Goal: Entertainment & Leisure: Consume media (video, audio)

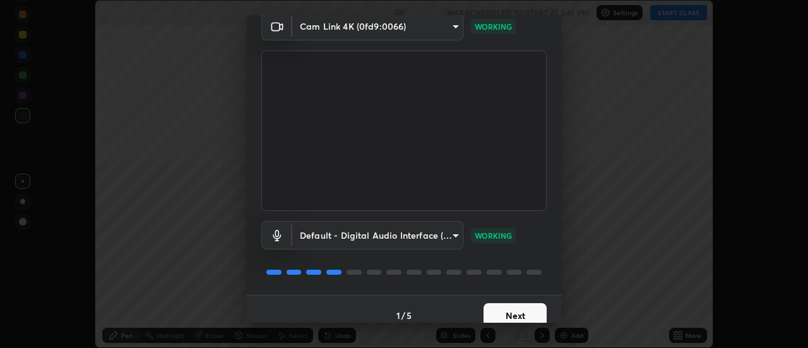
scroll to position [66, 0]
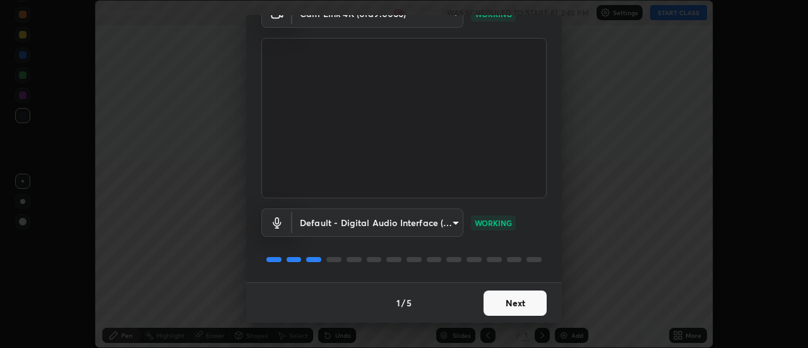
click at [519, 299] on button "Next" at bounding box center [515, 302] width 63 height 25
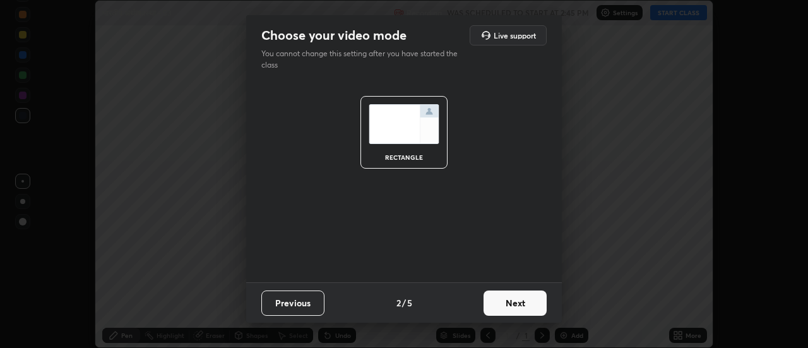
scroll to position [0, 0]
click at [523, 304] on button "Next" at bounding box center [515, 302] width 63 height 25
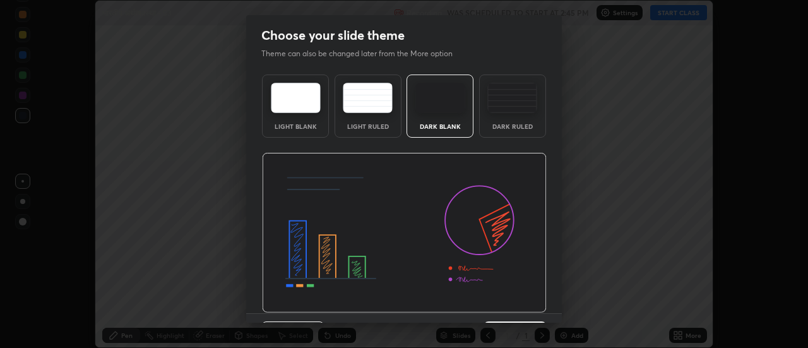
scroll to position [31, 0]
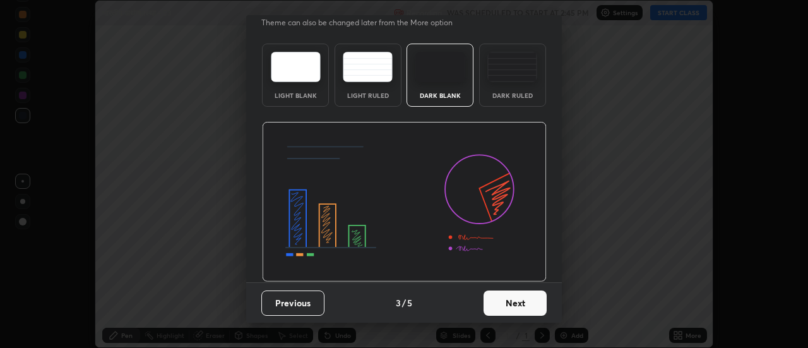
click at [517, 302] on button "Next" at bounding box center [515, 302] width 63 height 25
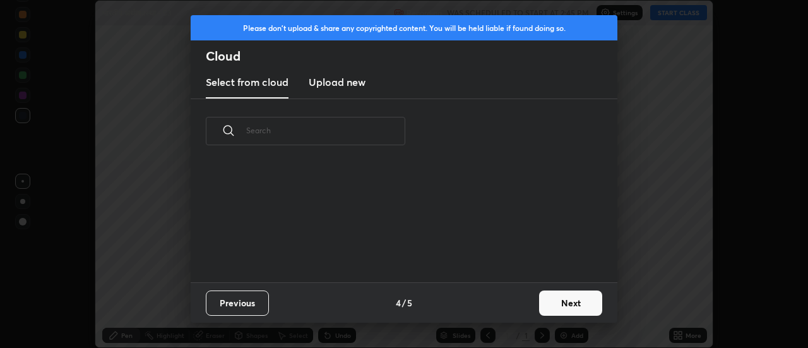
scroll to position [119, 405]
click at [554, 297] on button "Next" at bounding box center [570, 302] width 63 height 25
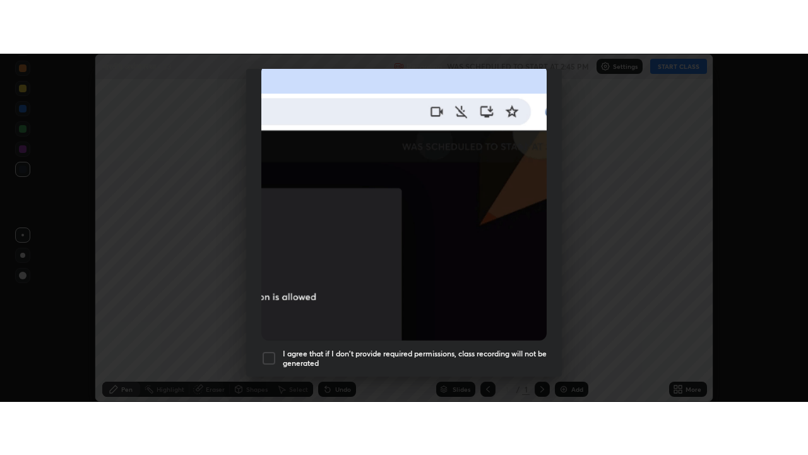
scroll to position [324, 0]
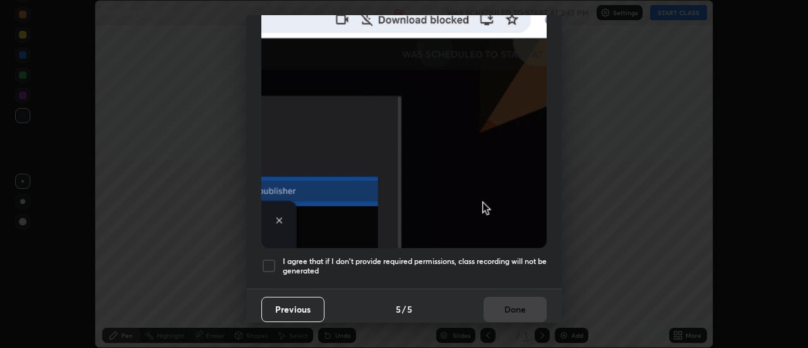
click at [268, 258] on div at bounding box center [268, 265] width 15 height 15
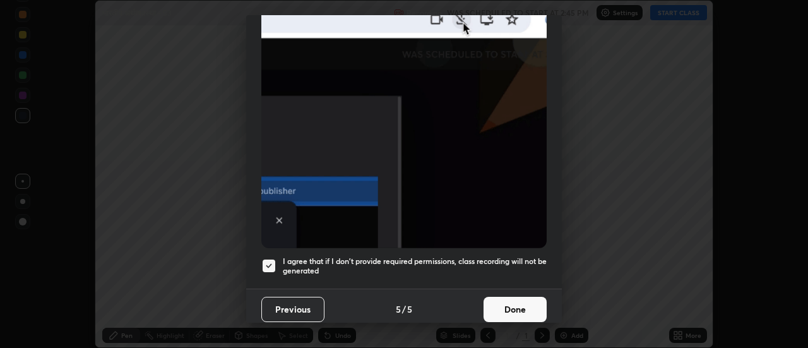
click at [507, 300] on button "Done" at bounding box center [515, 309] width 63 height 25
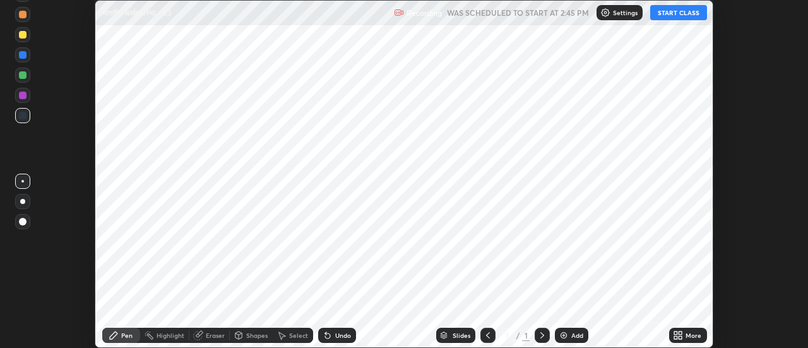
click at [681, 333] on icon at bounding box center [680, 332] width 3 height 3
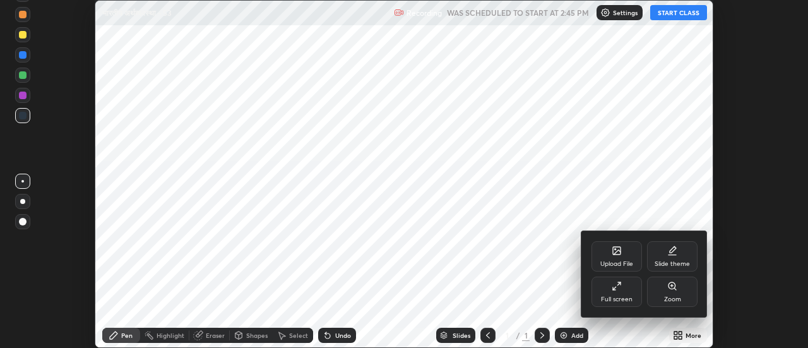
click at [629, 295] on div "Full screen" at bounding box center [617, 292] width 51 height 30
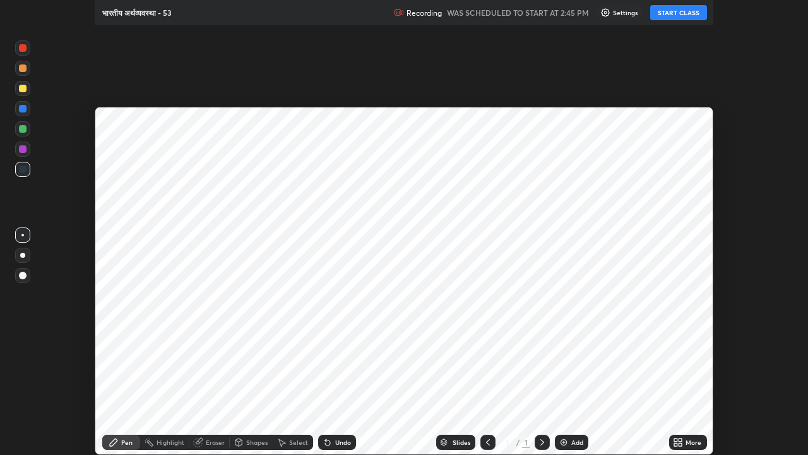
scroll to position [455, 808]
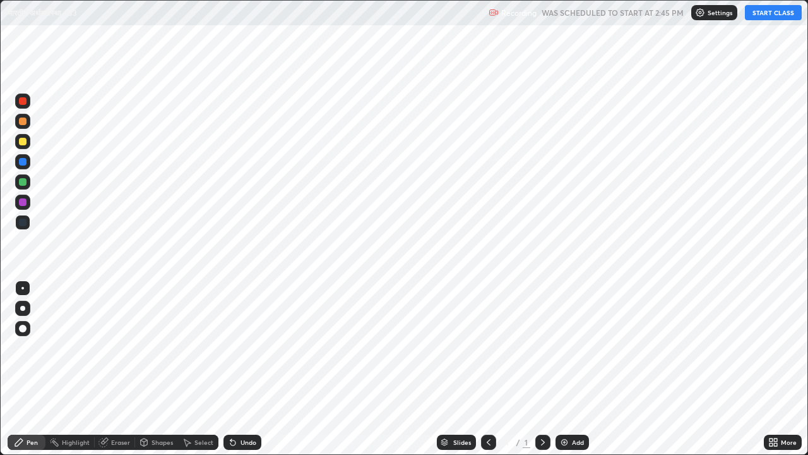
click at [580, 347] on div "Add" at bounding box center [578, 442] width 12 height 6
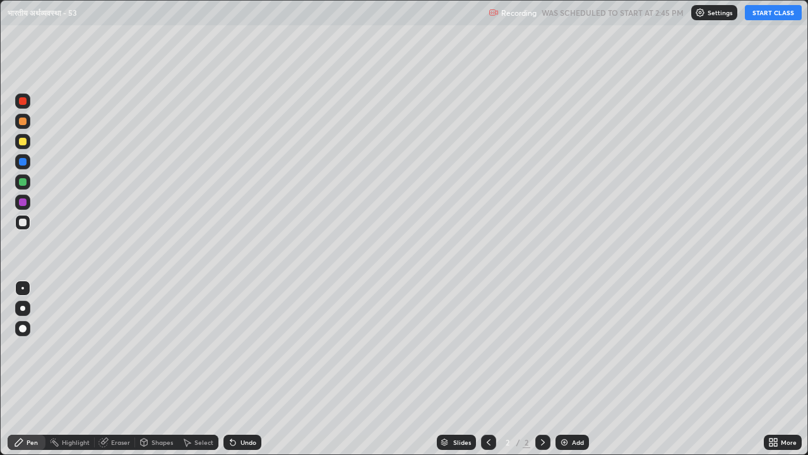
click at [247, 347] on div "Undo" at bounding box center [249, 442] width 16 height 6
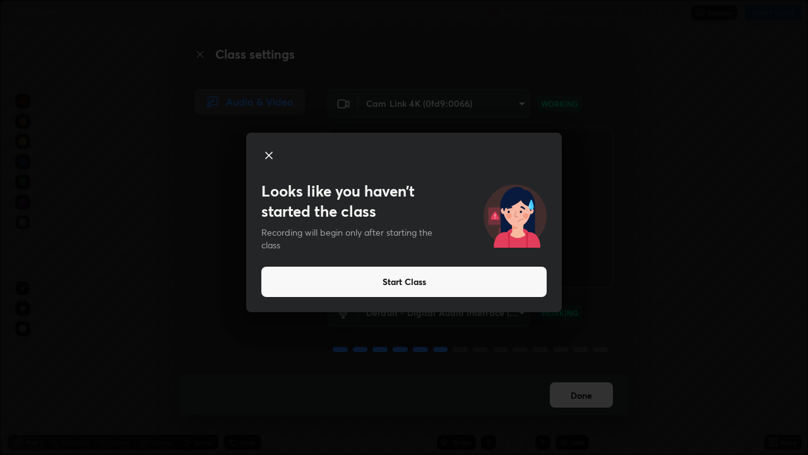
click at [412, 283] on button "Start Class" at bounding box center [403, 281] width 285 height 30
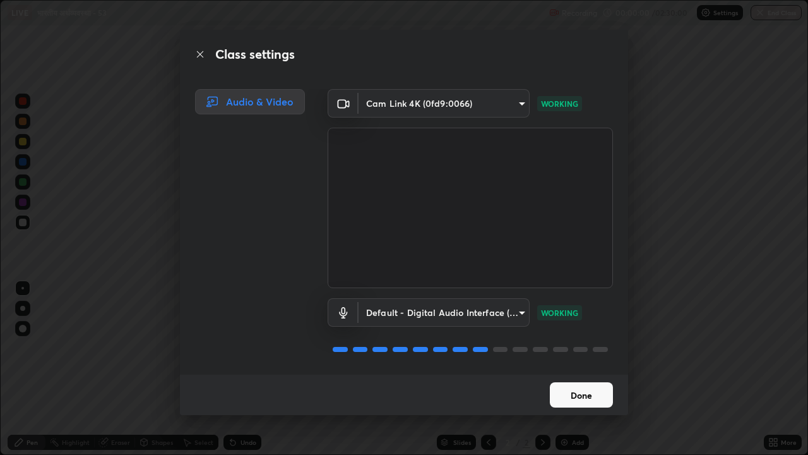
click at [578, 347] on button "Done" at bounding box center [581, 394] width 63 height 25
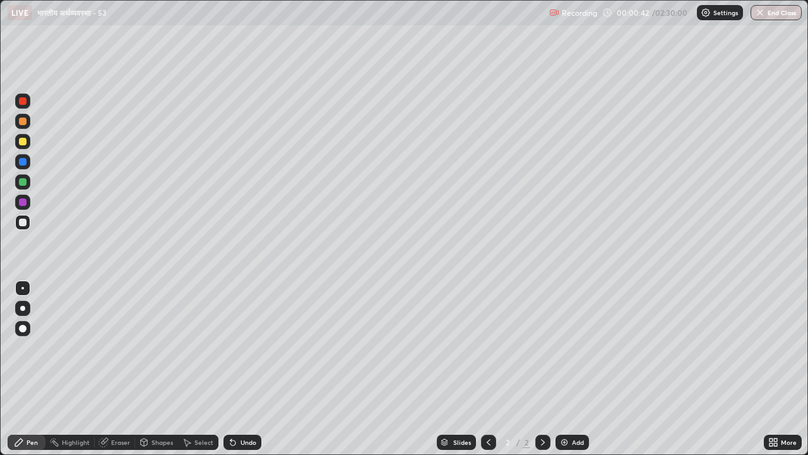
click at [21, 124] on div at bounding box center [23, 121] width 8 height 8
click at [23, 222] on div at bounding box center [23, 222] width 8 height 8
click at [243, 347] on div "Undo" at bounding box center [249, 442] width 16 height 6
click at [244, 347] on div "Undo" at bounding box center [249, 442] width 16 height 6
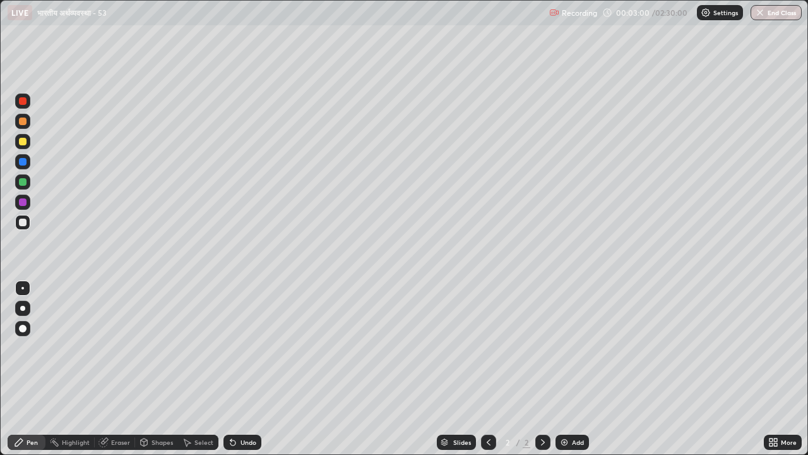
click at [246, 347] on div "Undo" at bounding box center [249, 442] width 16 height 6
click at [247, 347] on div "Undo" at bounding box center [249, 442] width 16 height 6
click at [246, 347] on div "Undo" at bounding box center [249, 442] width 16 height 6
click at [244, 347] on div "Undo" at bounding box center [249, 442] width 16 height 6
click at [242, 347] on div "Undo" at bounding box center [249, 442] width 16 height 6
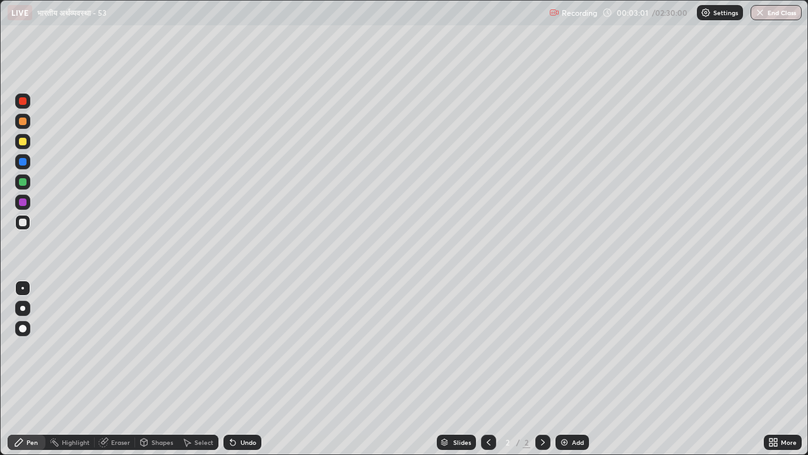
click at [242, 347] on div "Undo" at bounding box center [249, 442] width 16 height 6
click at [241, 347] on div "Undo" at bounding box center [249, 442] width 16 height 6
click at [562, 347] on img at bounding box center [564, 442] width 10 height 10
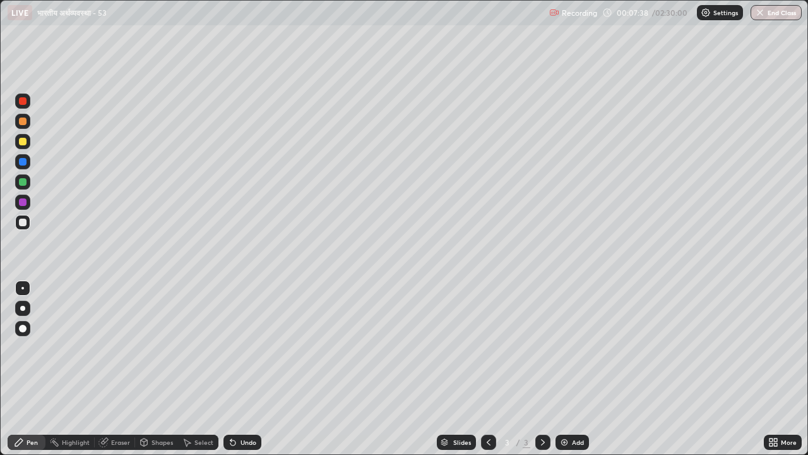
click at [247, 347] on div "Undo" at bounding box center [249, 442] width 16 height 6
click at [241, 347] on div "Undo" at bounding box center [249, 442] width 16 height 6
click at [246, 347] on div "Undo" at bounding box center [249, 442] width 16 height 6
click at [247, 347] on div "Undo" at bounding box center [249, 442] width 16 height 6
click at [23, 147] on div at bounding box center [22, 141] width 15 height 15
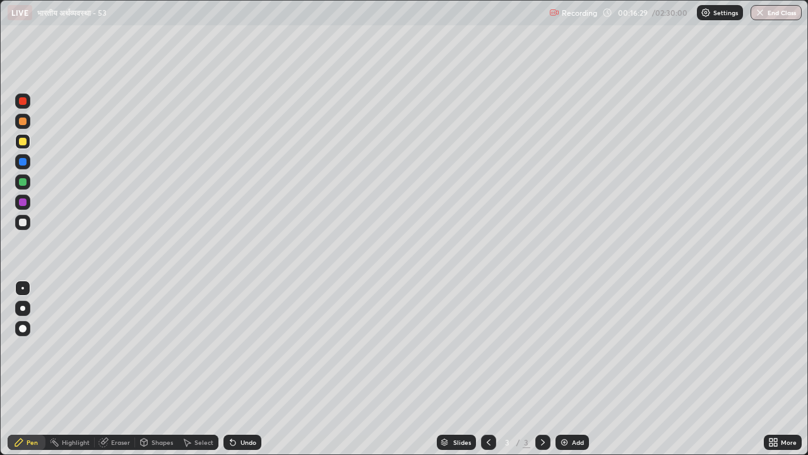
click at [23, 224] on div at bounding box center [23, 222] width 8 height 8
click at [567, 347] on img at bounding box center [564, 442] width 10 height 10
click at [566, 347] on img at bounding box center [564, 442] width 10 height 10
click at [25, 142] on div at bounding box center [23, 142] width 8 height 8
click at [25, 225] on div at bounding box center [23, 222] width 8 height 8
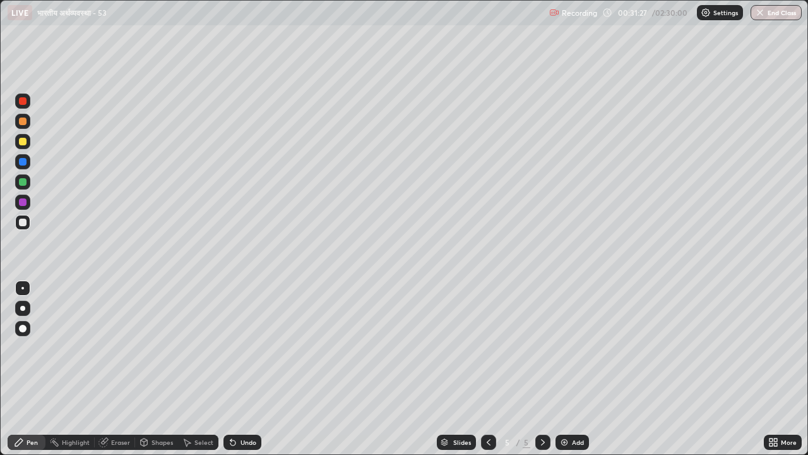
click at [23, 145] on div at bounding box center [23, 142] width 8 height 8
click at [564, 347] on img at bounding box center [564, 442] width 10 height 10
click at [23, 222] on div at bounding box center [23, 222] width 8 height 8
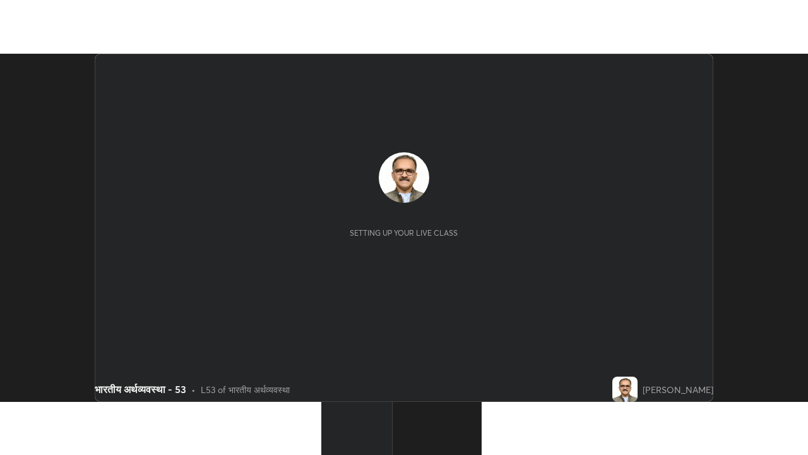
scroll to position [348, 808]
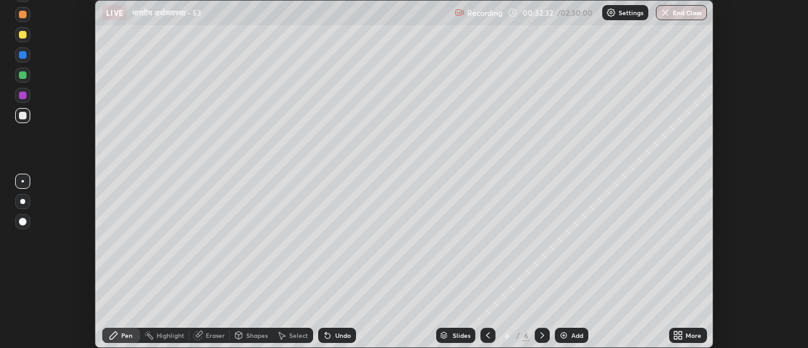
click at [682, 333] on icon at bounding box center [680, 332] width 3 height 3
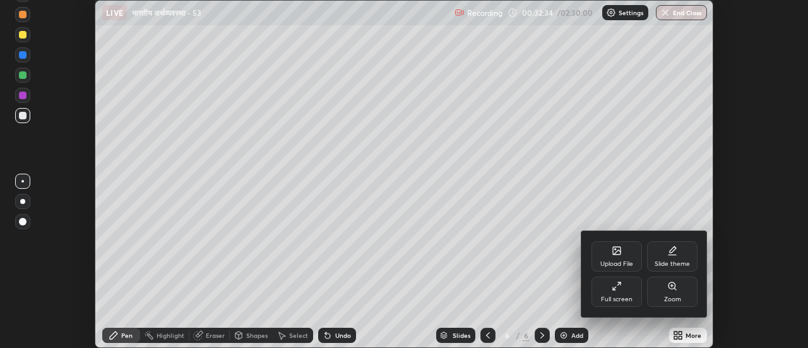
click at [622, 294] on div "Full screen" at bounding box center [617, 292] width 51 height 30
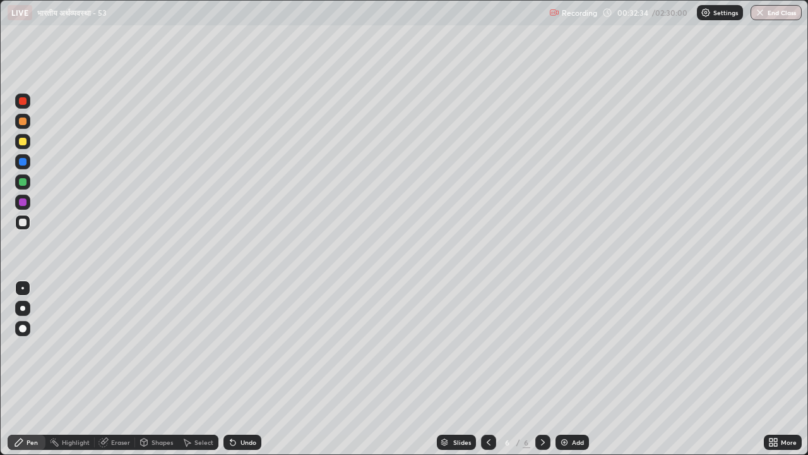
scroll to position [455, 808]
click at [23, 144] on div at bounding box center [23, 142] width 8 height 8
click at [566, 347] on img at bounding box center [564, 442] width 10 height 10
click at [23, 222] on div at bounding box center [23, 222] width 8 height 8
click at [230, 347] on icon at bounding box center [232, 442] width 5 height 5
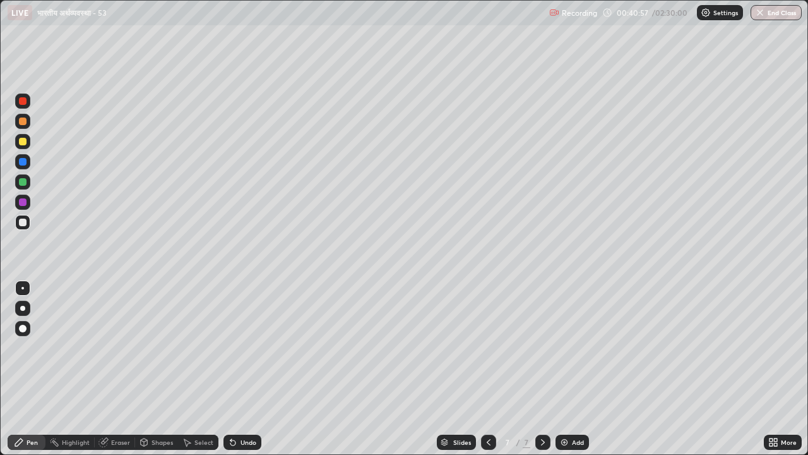
click at [230, 347] on icon at bounding box center [232, 442] width 5 height 5
click at [561, 347] on img at bounding box center [564, 442] width 10 height 10
click at [247, 347] on div "Undo" at bounding box center [249, 442] width 16 height 6
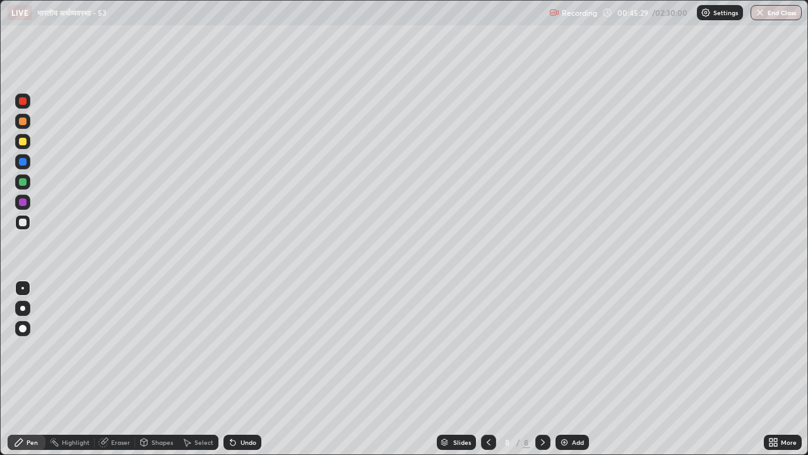
click at [246, 347] on div "Undo" at bounding box center [249, 442] width 16 height 6
click at [24, 141] on div at bounding box center [23, 142] width 8 height 8
click at [567, 347] on img at bounding box center [564, 442] width 10 height 10
click at [23, 222] on div at bounding box center [23, 222] width 8 height 8
click at [22, 143] on div at bounding box center [23, 142] width 8 height 8
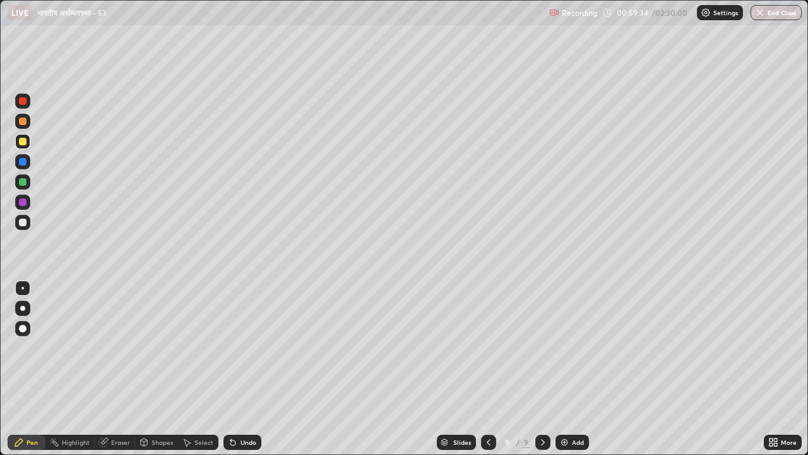
click at [485, 347] on icon at bounding box center [489, 442] width 10 height 10
click at [540, 347] on icon at bounding box center [543, 442] width 10 height 10
click at [488, 347] on icon at bounding box center [489, 442] width 10 height 10
click at [542, 347] on icon at bounding box center [543, 442] width 10 height 10
click at [487, 347] on icon at bounding box center [489, 442] width 4 height 6
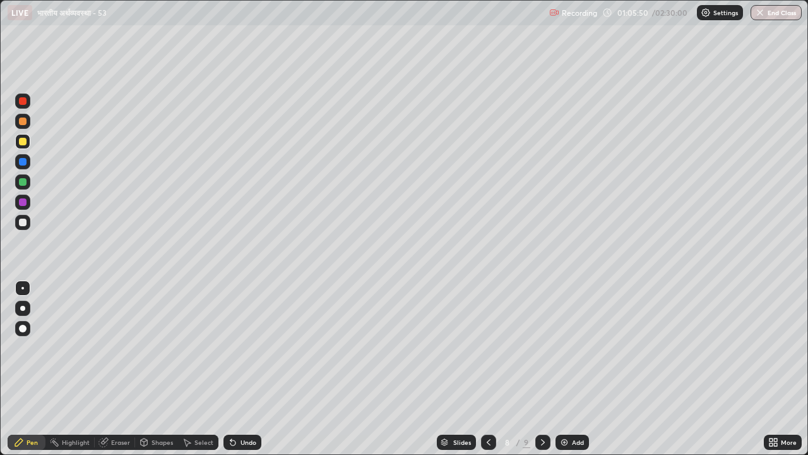
click at [487, 347] on icon at bounding box center [489, 442] width 10 height 10
click at [542, 347] on icon at bounding box center [543, 442] width 4 height 6
click at [542, 347] on icon at bounding box center [543, 442] width 10 height 10
click at [541, 347] on icon at bounding box center [543, 442] width 10 height 10
click at [560, 347] on img at bounding box center [564, 442] width 10 height 10
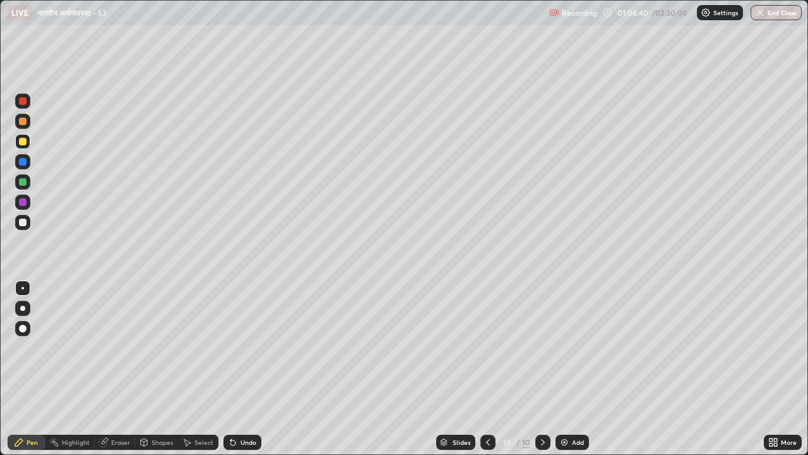
click at [23, 124] on div at bounding box center [23, 121] width 8 height 8
click at [23, 223] on div at bounding box center [23, 222] width 8 height 8
click at [561, 347] on img at bounding box center [564, 442] width 10 height 10
click at [23, 142] on div at bounding box center [23, 142] width 8 height 8
click at [486, 347] on icon at bounding box center [489, 442] width 10 height 10
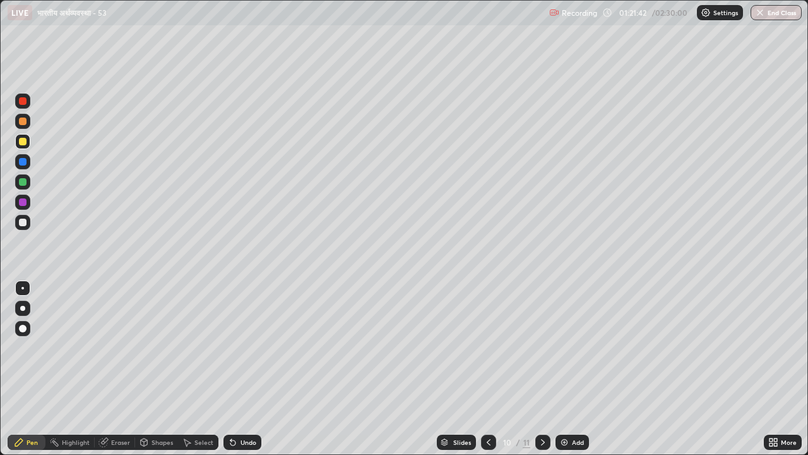
click at [542, 347] on icon at bounding box center [543, 442] width 10 height 10
click at [540, 347] on icon at bounding box center [543, 442] width 10 height 10
click at [563, 347] on img at bounding box center [564, 442] width 10 height 10
click at [23, 122] on div at bounding box center [23, 121] width 8 height 8
click at [24, 223] on div at bounding box center [23, 222] width 8 height 8
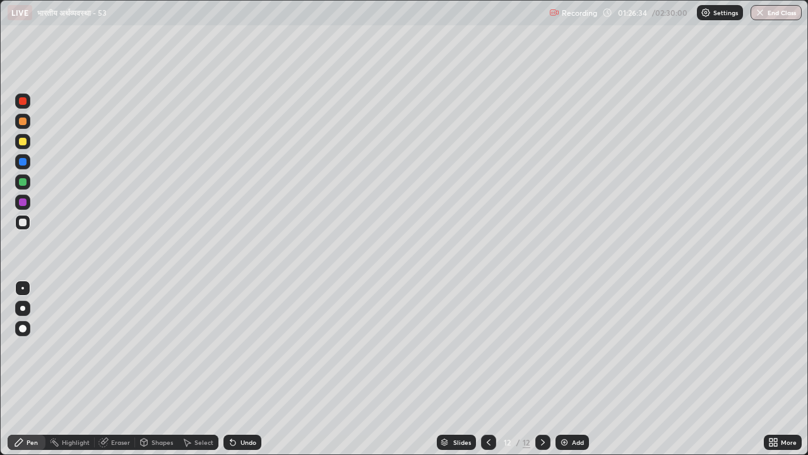
click at [242, 347] on div "Undo" at bounding box center [249, 442] width 16 height 6
click at [246, 347] on div "Undo" at bounding box center [249, 442] width 16 height 6
click at [239, 347] on div "Undo" at bounding box center [242, 441] width 38 height 15
click at [244, 347] on div "Undo" at bounding box center [249, 442] width 16 height 6
click at [23, 122] on div at bounding box center [23, 121] width 8 height 8
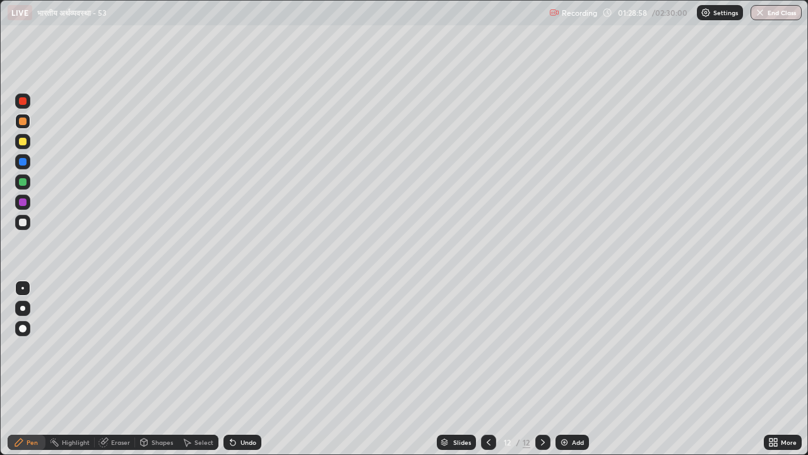
click at [25, 223] on div at bounding box center [23, 222] width 8 height 8
click at [562, 347] on img at bounding box center [564, 442] width 10 height 10
click at [247, 347] on div "Undo" at bounding box center [249, 442] width 16 height 6
click at [249, 347] on div "Undo" at bounding box center [242, 441] width 38 height 15
click at [250, 347] on div "Undo" at bounding box center [249, 442] width 16 height 6
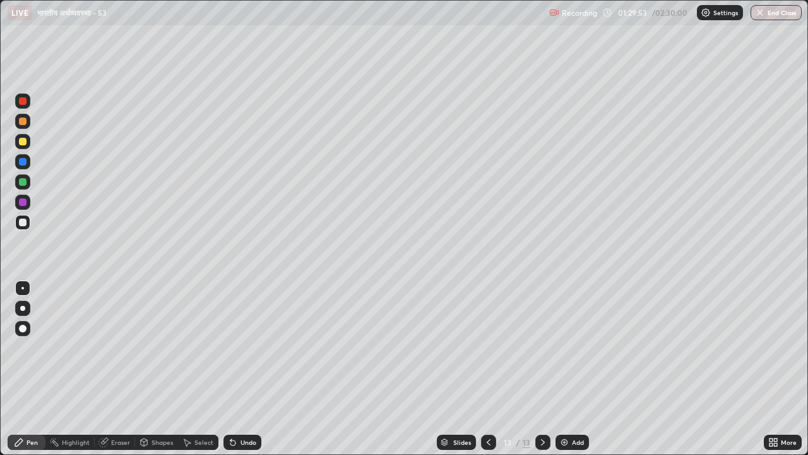
click at [252, 347] on div "Undo" at bounding box center [249, 442] width 16 height 6
click at [251, 347] on div "Undo" at bounding box center [242, 441] width 38 height 15
click at [252, 347] on div "Undo" at bounding box center [242, 441] width 38 height 15
click at [255, 347] on div "Undo" at bounding box center [242, 441] width 38 height 15
click at [232, 347] on icon at bounding box center [232, 442] width 5 height 5
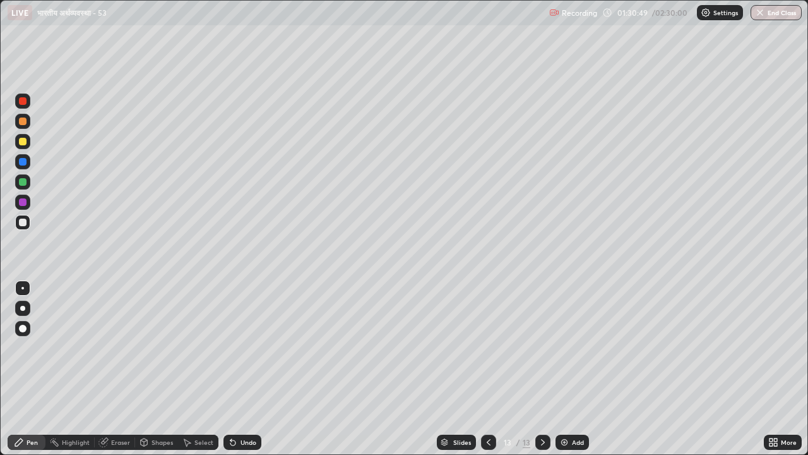
click at [235, 347] on icon at bounding box center [233, 442] width 10 height 10
click at [487, 347] on icon at bounding box center [489, 442] width 10 height 10
click at [488, 347] on icon at bounding box center [489, 442] width 10 height 10
click at [542, 347] on icon at bounding box center [543, 442] width 10 height 10
click at [540, 347] on icon at bounding box center [543, 442] width 10 height 10
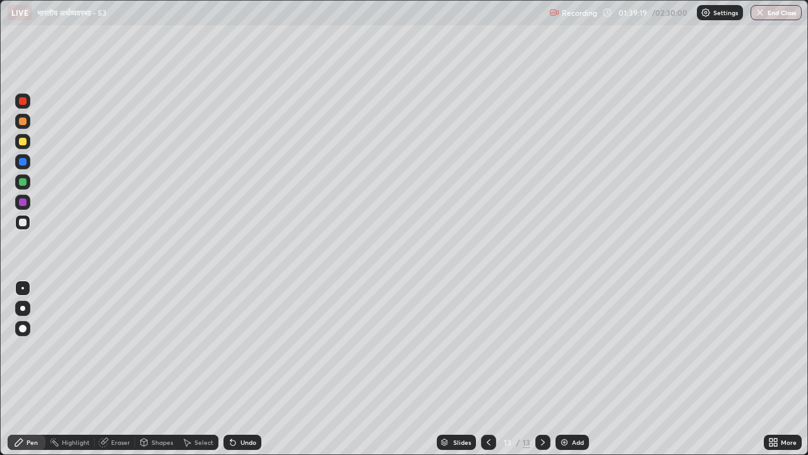
click at [540, 347] on icon at bounding box center [543, 442] width 10 height 10
click at [561, 347] on img at bounding box center [564, 442] width 10 height 10
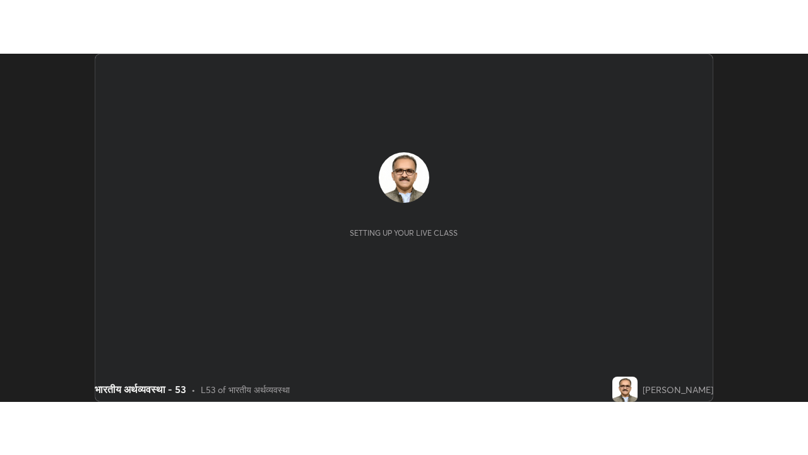
scroll to position [348, 808]
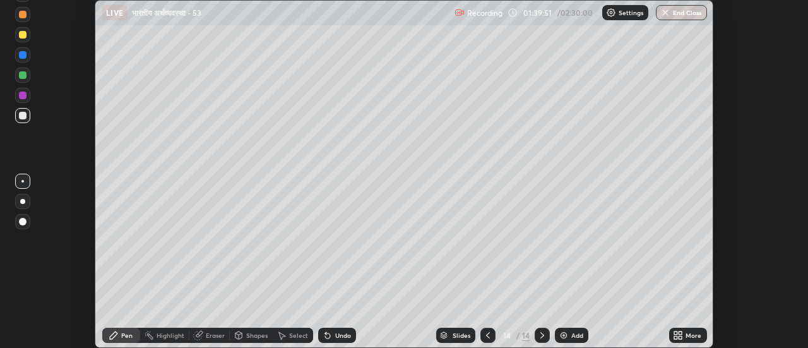
click at [681, 333] on icon at bounding box center [680, 332] width 3 height 3
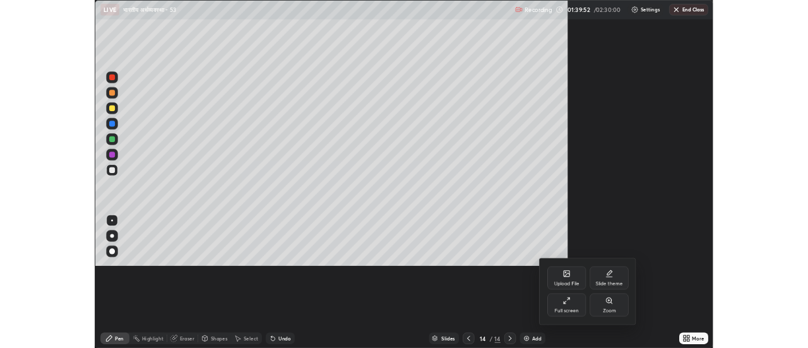
scroll to position [455, 808]
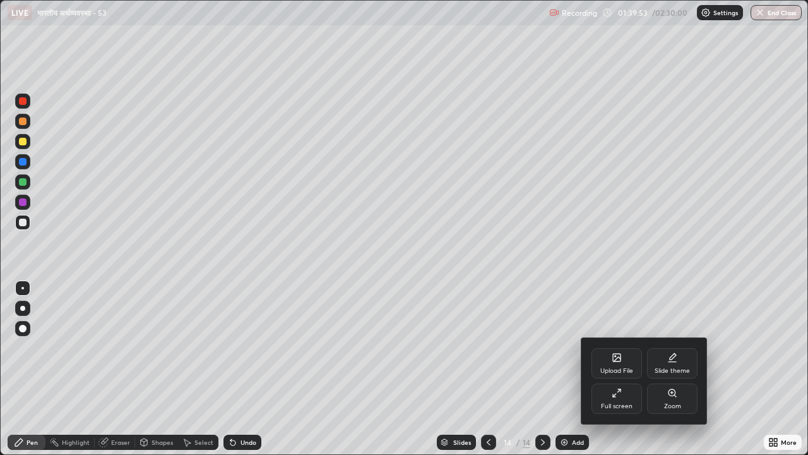
click at [620, 347] on div "Full screen" at bounding box center [617, 398] width 51 height 30
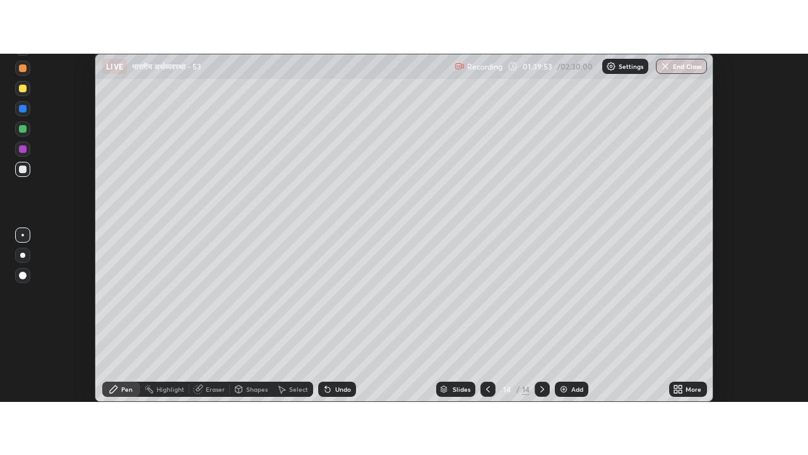
scroll to position [62781, 62321]
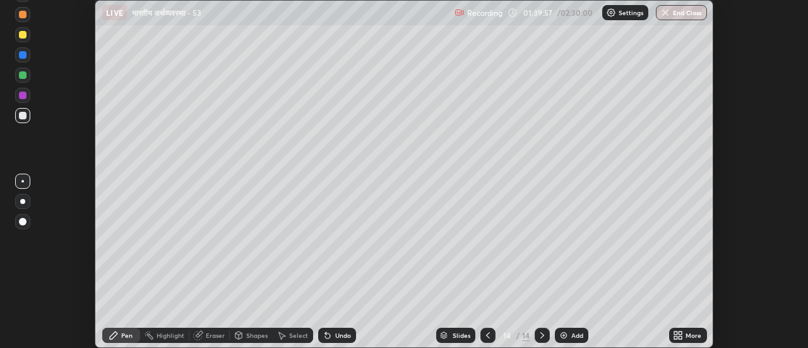
click at [682, 335] on icon at bounding box center [678, 335] width 10 height 10
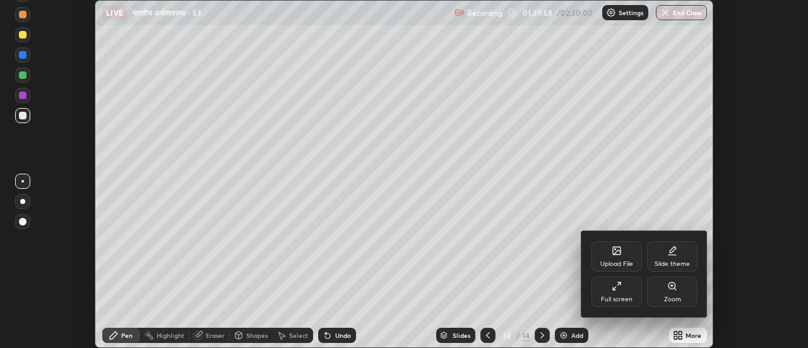
click at [624, 295] on div "Full screen" at bounding box center [617, 292] width 51 height 30
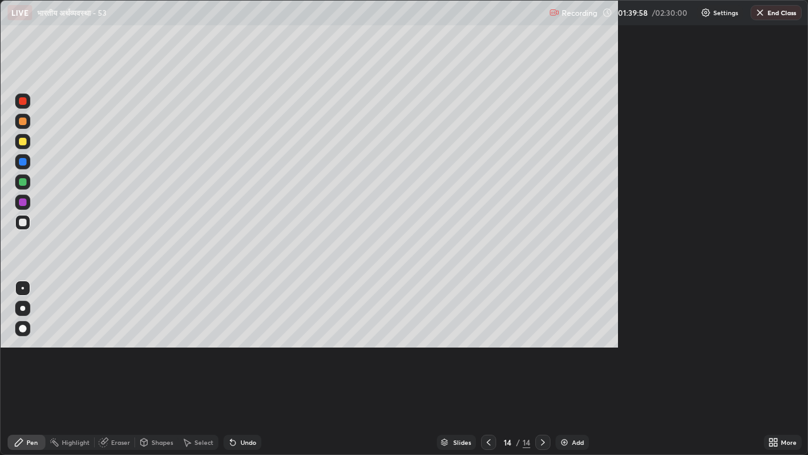
scroll to position [455, 808]
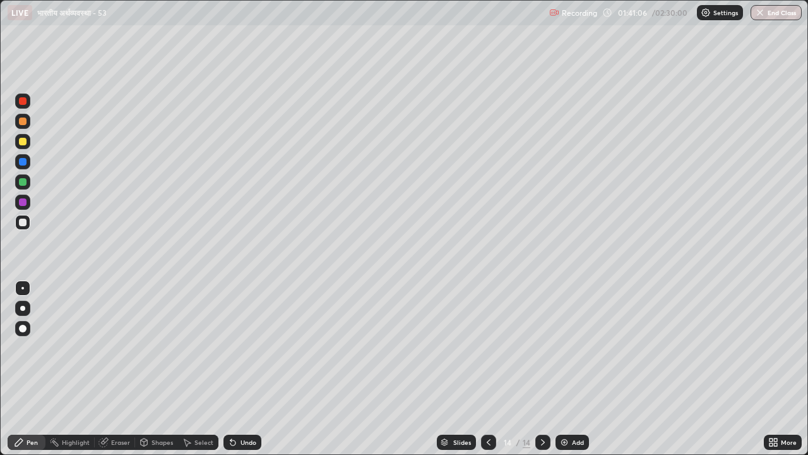
click at [249, 347] on div "Undo" at bounding box center [249, 442] width 16 height 6
click at [253, 347] on div "Undo" at bounding box center [249, 442] width 16 height 6
click at [249, 347] on div "Undo" at bounding box center [249, 442] width 16 height 6
click at [244, 347] on div "Undo" at bounding box center [249, 442] width 16 height 6
click at [559, 347] on img at bounding box center [564, 442] width 10 height 10
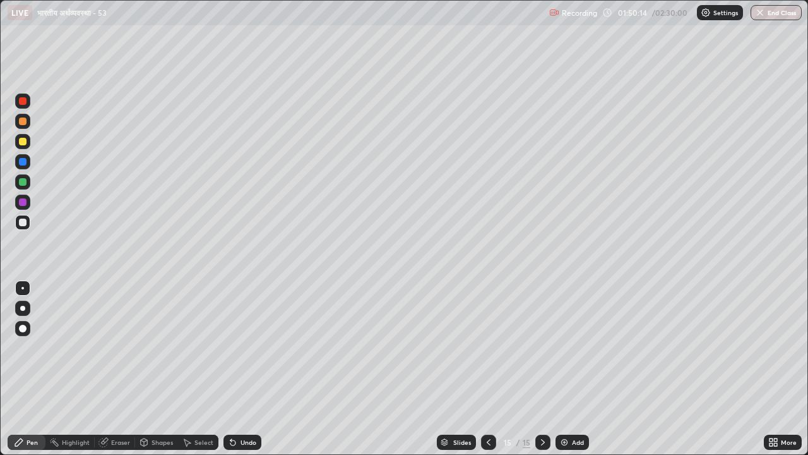
click at [23, 122] on div at bounding box center [23, 121] width 8 height 8
click at [561, 347] on img at bounding box center [564, 442] width 10 height 10
click at [23, 223] on div at bounding box center [23, 222] width 8 height 8
click at [487, 347] on icon at bounding box center [489, 442] width 10 height 10
click at [542, 347] on icon at bounding box center [543, 442] width 4 height 6
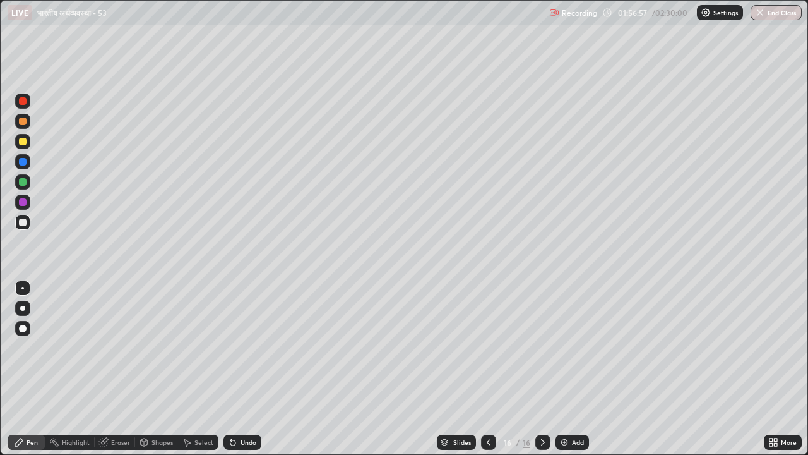
click at [487, 347] on icon at bounding box center [489, 442] width 10 height 10
click at [540, 347] on icon at bounding box center [543, 442] width 10 height 10
click at [562, 347] on img at bounding box center [564, 442] width 10 height 10
click at [24, 120] on div at bounding box center [23, 121] width 8 height 8
click at [25, 223] on div at bounding box center [23, 222] width 8 height 8
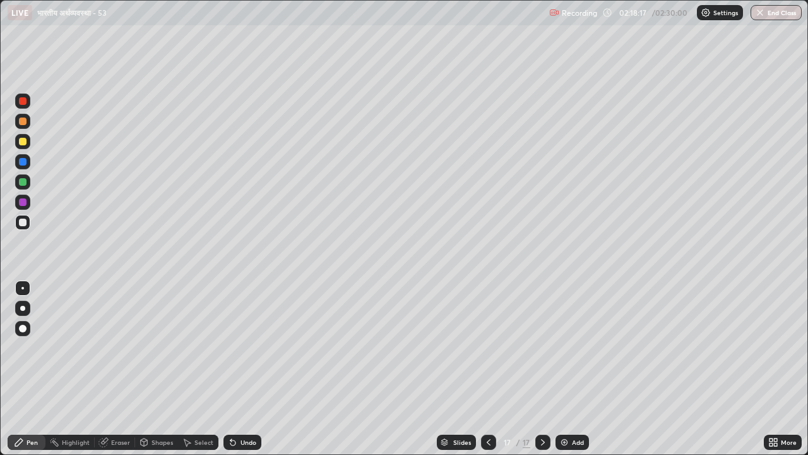
click at [35, 347] on div "Pen" at bounding box center [32, 442] width 11 height 6
click at [19, 347] on div "Pen" at bounding box center [27, 441] width 38 height 15
click at [232, 347] on icon at bounding box center [232, 442] width 5 height 5
click at [233, 347] on icon at bounding box center [232, 442] width 5 height 5
click at [230, 347] on icon at bounding box center [232, 442] width 5 height 5
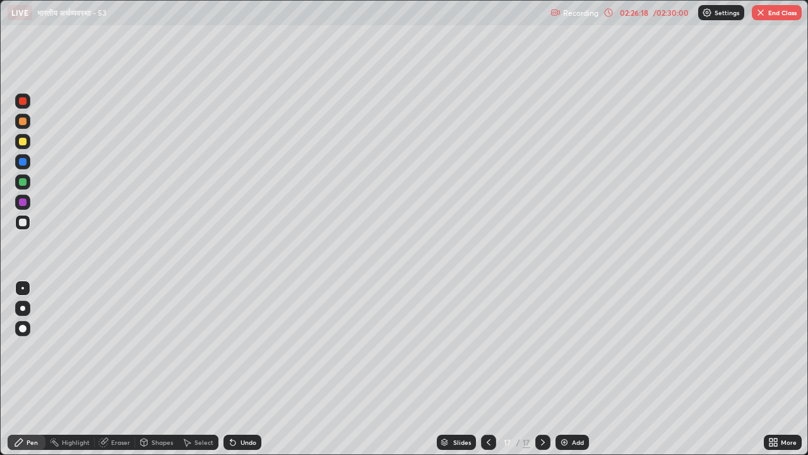
click at [23, 122] on div at bounding box center [23, 121] width 8 height 8
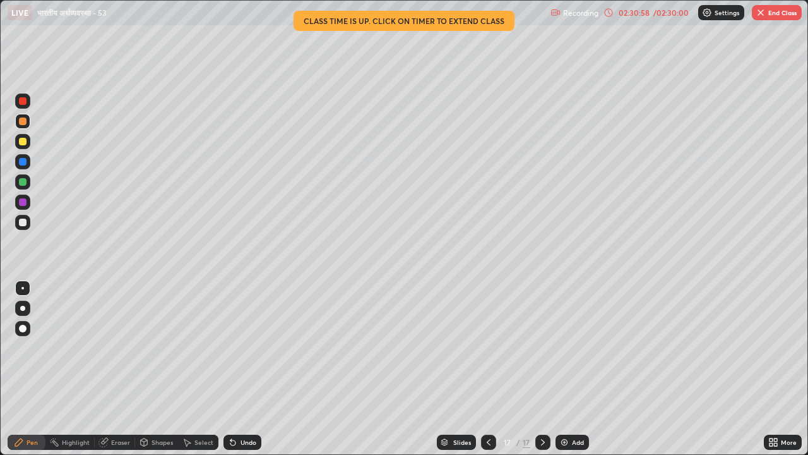
click at [779, 17] on button "End Class" at bounding box center [777, 12] width 50 height 15
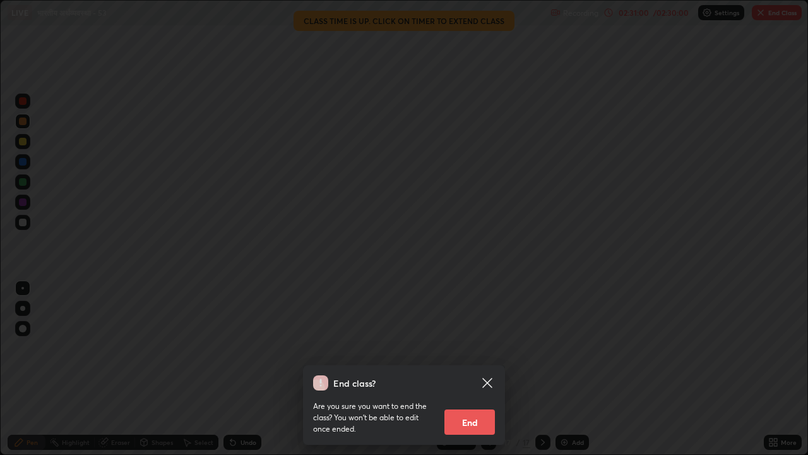
click at [474, 347] on button "End" at bounding box center [469, 421] width 51 height 25
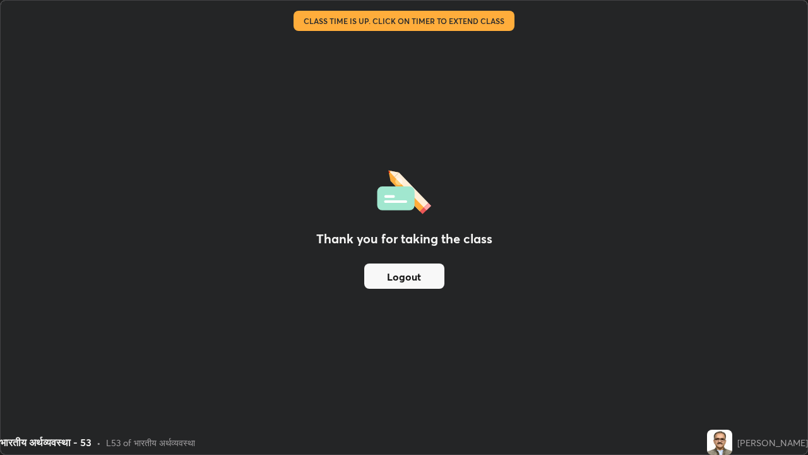
click at [424, 274] on button "Logout" at bounding box center [404, 275] width 80 height 25
click at [422, 277] on button "Logout" at bounding box center [404, 275] width 80 height 25
